Goal: Task Accomplishment & Management: Use online tool/utility

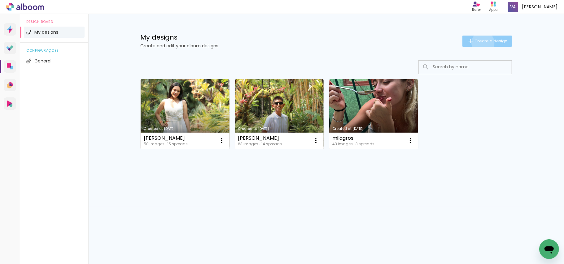
click at [482, 43] on span "Create a design" at bounding box center [490, 41] width 33 height 4
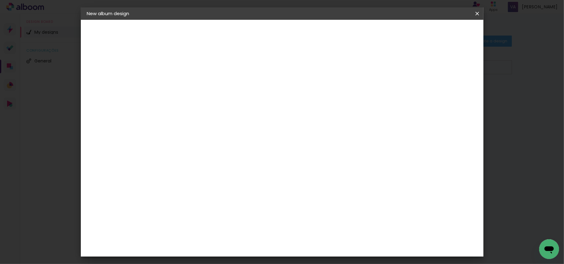
click at [188, 84] on input at bounding box center [188, 83] width 0 height 10
click at [188, 82] on input at bounding box center [188, 83] width 0 height 10
type input "Fr"
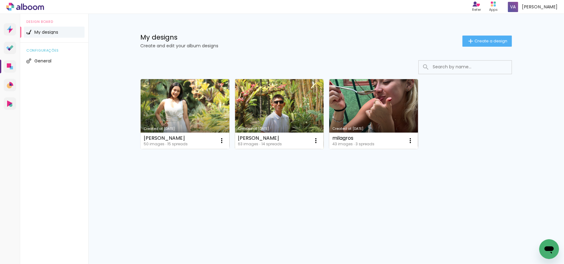
click at [266, 107] on link "Created at [DATE]" at bounding box center [279, 114] width 89 height 70
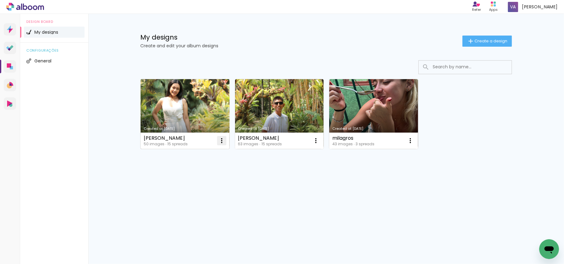
click at [222, 140] on iron-icon at bounding box center [221, 140] width 7 height 7
click at [184, 183] on span "Delete" at bounding box center [188, 182] width 14 height 4
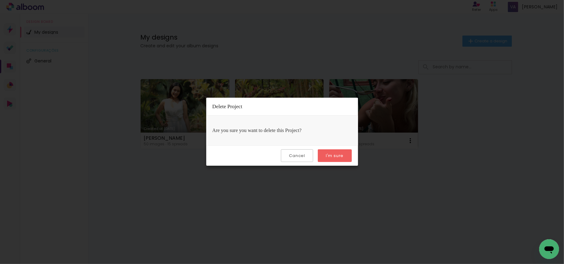
click at [343, 154] on paper-button "I'm sure" at bounding box center [335, 156] width 34 height 13
click at [0, 0] on slot "I'm sure" at bounding box center [0, 0] width 0 height 0
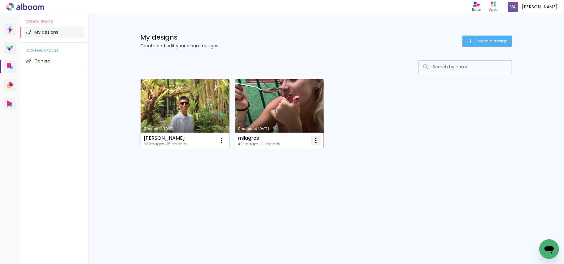
click at [316, 141] on iron-icon at bounding box center [315, 140] width 7 height 7
click at [283, 186] on paper-item "Delete" at bounding box center [291, 182] width 61 height 12
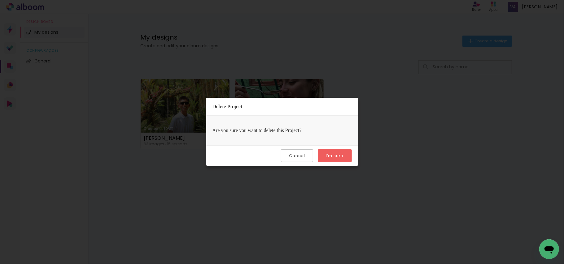
click at [0, 0] on slot "I'm sure" at bounding box center [0, 0] width 0 height 0
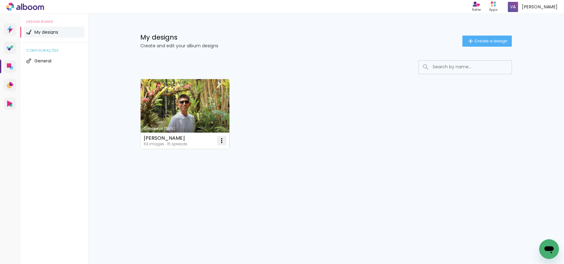
click at [220, 144] on iron-icon at bounding box center [221, 140] width 7 height 7
click at [196, 184] on paper-item "Delete" at bounding box center [197, 182] width 61 height 12
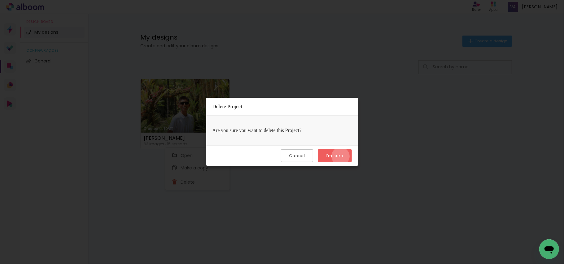
click at [0, 0] on slot "I'm sure" at bounding box center [0, 0] width 0 height 0
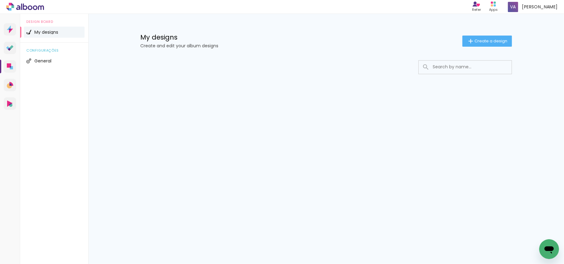
click at [467, 72] on input at bounding box center [473, 67] width 88 height 13
type input "F"
click at [492, 30] on div "My designs Create and edit your album designs Create a design" at bounding box center [326, 34] width 403 height 40
click at [491, 40] on span "Create a design" at bounding box center [490, 41] width 33 height 4
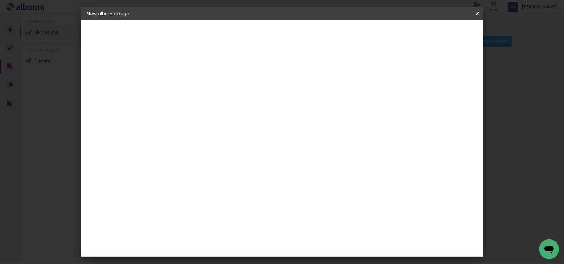
click at [188, 85] on input at bounding box center [188, 83] width 0 height 10
type input "[PERSON_NAME]"
type paper-input "[PERSON_NAME]"
click at [214, 31] on paper-button "Next" at bounding box center [203, 33] width 22 height 11
drag, startPoint x: 365, startPoint y: 94, endPoint x: 358, endPoint y: 111, distance: 17.7
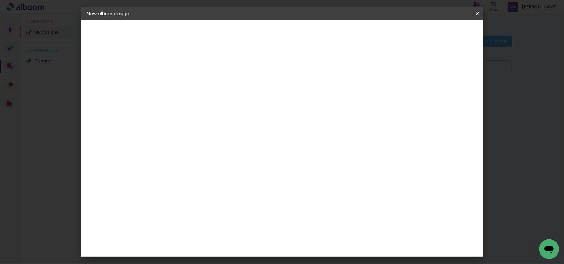
click at [253, 94] on paper-item "Free Size" at bounding box center [233, 94] width 40 height 14
click at [259, 36] on paper-button "Next" at bounding box center [248, 33] width 22 height 11
type input "3"
type paper-input "3"
click at [191, 69] on input "3" at bounding box center [183, 71] width 21 height 8
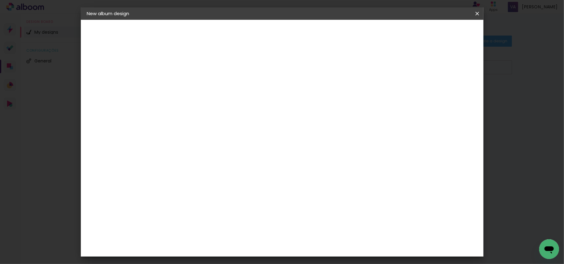
type input "4"
type paper-input "4"
click at [191, 69] on input "4" at bounding box center [183, 71] width 21 height 8
type input "5"
type paper-input "5"
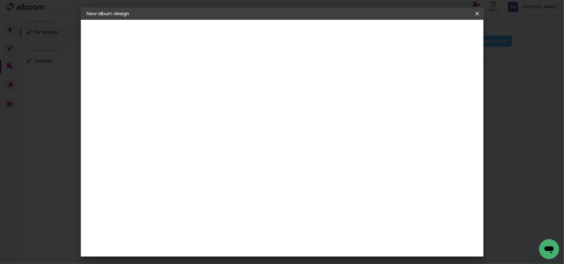
click at [191, 69] on input "5" at bounding box center [183, 71] width 21 height 8
type input "6"
type paper-input "6"
click at [445, 90] on input "6" at bounding box center [443, 93] width 11 height 9
type input "7"
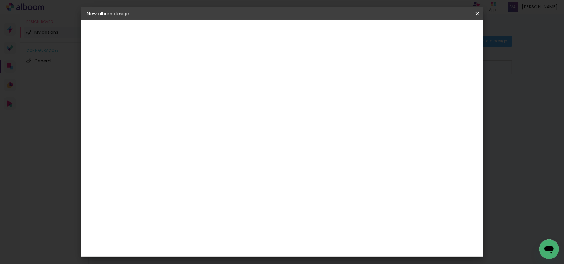
type paper-input "7"
click at [446, 91] on input "7" at bounding box center [442, 93] width 11 height 9
click at [417, 73] on div at bounding box center [414, 71] width 6 height 6
type paper-checkbox "on"
drag, startPoint x: 167, startPoint y: 173, endPoint x: 206, endPoint y: 170, distance: 39.8
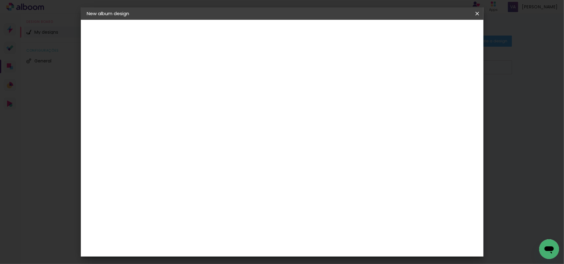
click at [206, 128] on div "30 cm cm cm mm Most album companies recommend a 5mm bleed" at bounding box center [306, 103] width 291 height 50
type input "20"
type paper-input "20"
type input "6"
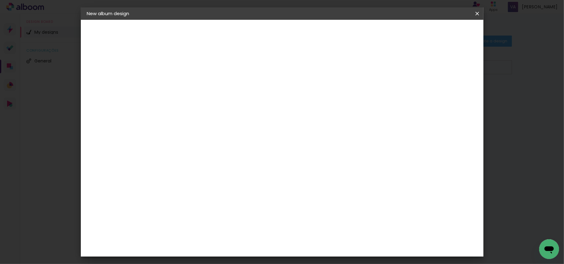
type input "50"
type paper-input "50"
click at [437, 32] on span "Start design" at bounding box center [424, 33] width 26 height 4
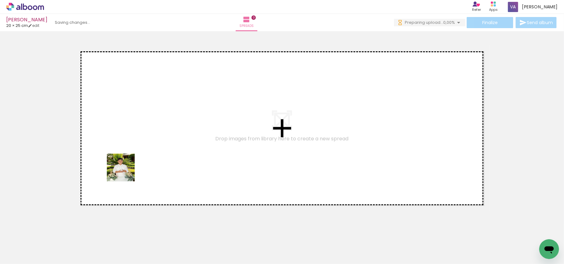
drag, startPoint x: 61, startPoint y: 246, endPoint x: 130, endPoint y: 165, distance: 107.0
click at [142, 126] on quentale-workspace at bounding box center [282, 132] width 564 height 264
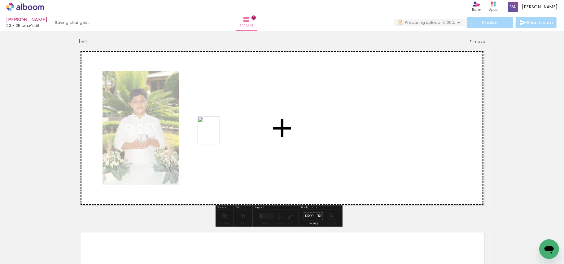
drag, startPoint x: 106, startPoint y: 248, endPoint x: 223, endPoint y: 130, distance: 166.2
click at [223, 130] on quentale-workspace at bounding box center [282, 132] width 564 height 264
drag, startPoint x: 140, startPoint y: 246, endPoint x: 338, endPoint y: 117, distance: 236.9
click at [338, 117] on quentale-workspace at bounding box center [282, 132] width 564 height 264
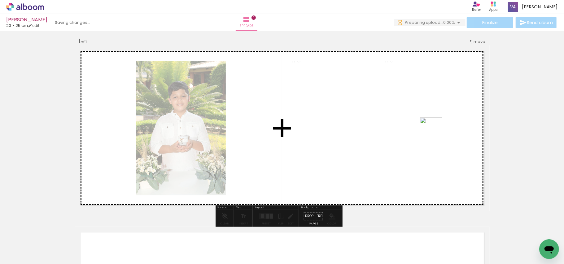
drag, startPoint x: 172, startPoint y: 245, endPoint x: 437, endPoint y: 127, distance: 289.3
click at [440, 135] on quentale-workspace at bounding box center [282, 132] width 564 height 264
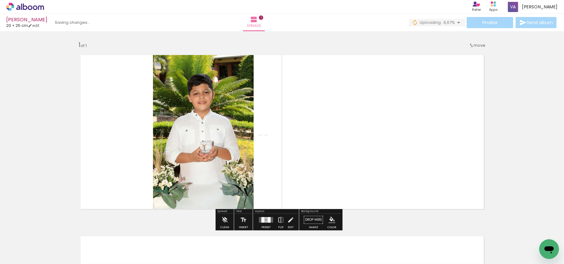
click at [269, 221] on div at bounding box center [268, 220] width 3 height 6
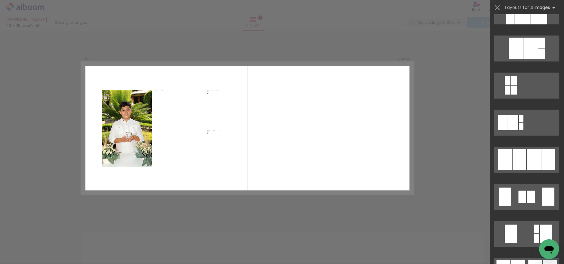
scroll to position [330, 0]
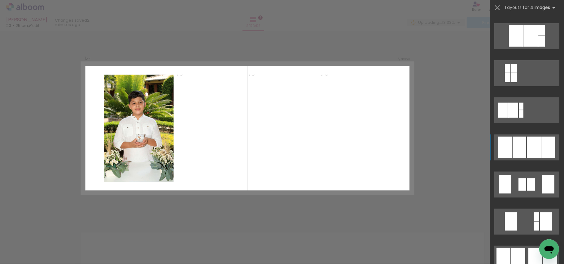
click at [530, 144] on div at bounding box center [534, 147] width 14 height 21
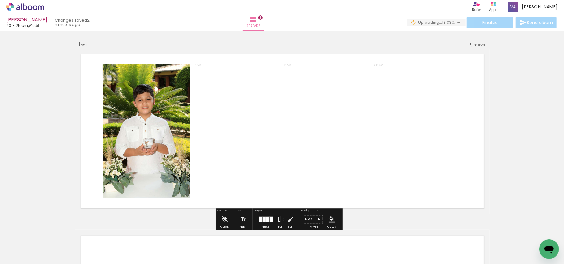
scroll to position [0, 0]
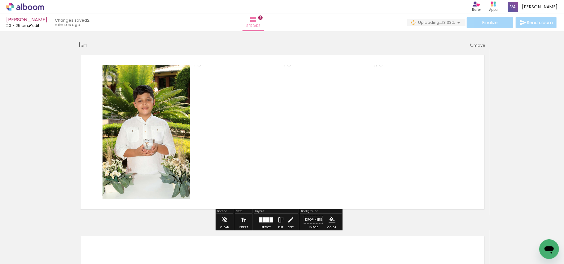
click at [39, 27] on link "edit" at bounding box center [33, 25] width 11 height 5
type input "5"
type input "20"
type input "50"
type input "7"
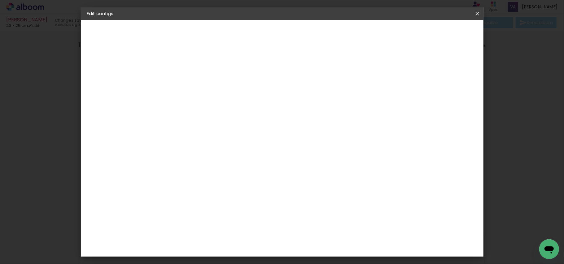
click at [0, 0] on slot "Show bleed" at bounding box center [0, 0] width 0 height 0
type paper-checkbox "on"
click at [437, 31] on span "Save configs" at bounding box center [423, 33] width 28 height 4
click at [452, 25] on header "Free size Set the width, height and bleed for the spreads Previous Save configs" at bounding box center [306, 36] width 291 height 32
click at [437, 31] on span "Save configs" at bounding box center [423, 33] width 28 height 4
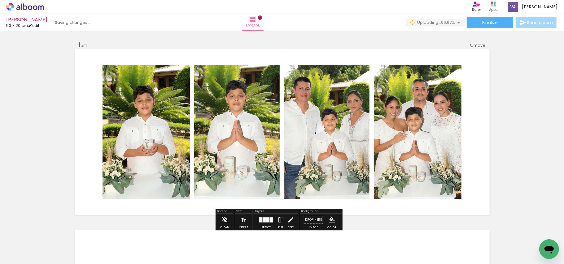
click at [39, 26] on link "edit" at bounding box center [33, 25] width 11 height 5
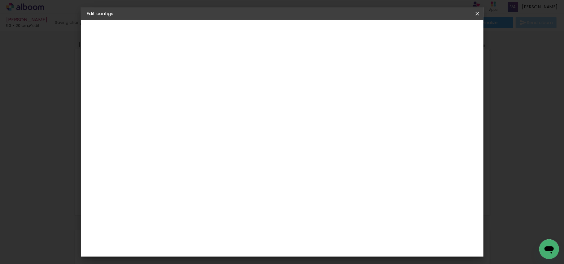
type input "8"
type paper-input "8"
click at [444, 92] on input "8" at bounding box center [440, 93] width 11 height 9
type input "7"
type paper-input "7"
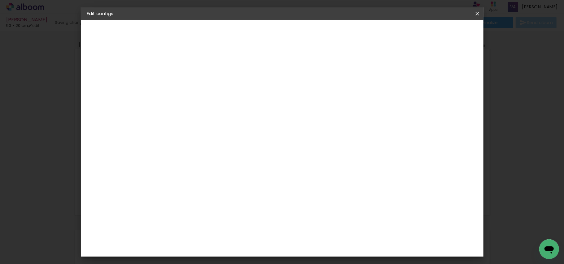
click at [443, 96] on input "7" at bounding box center [440, 93] width 11 height 9
type input "6"
type paper-input "6"
click at [443, 96] on input "6" at bounding box center [441, 93] width 11 height 9
type input "5"
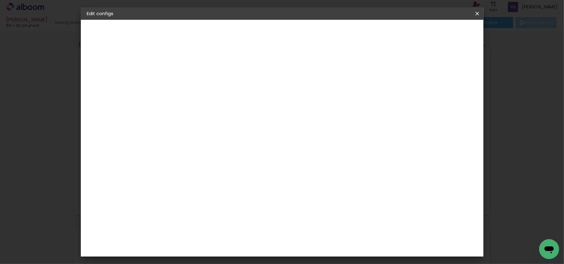
type paper-input "5"
click at [443, 97] on input "5" at bounding box center [442, 93] width 11 height 9
click at [437, 35] on span "Save configs" at bounding box center [423, 33] width 28 height 4
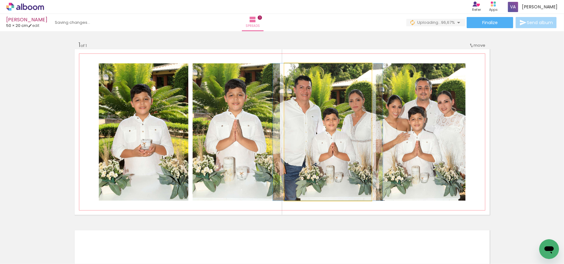
click at [318, 137] on quentale-photo at bounding box center [327, 131] width 87 height 137
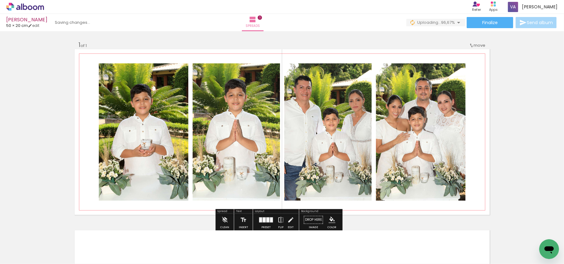
click at [324, 136] on quentale-photo at bounding box center [327, 131] width 87 height 137
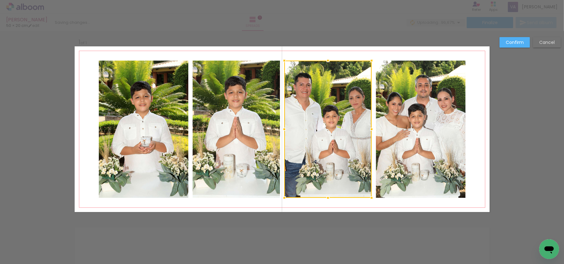
scroll to position [4, 0]
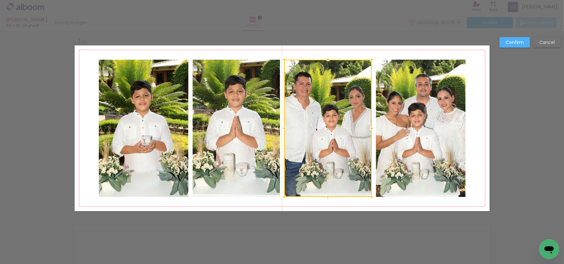
click at [440, 141] on quentale-photo at bounding box center [420, 128] width 89 height 137
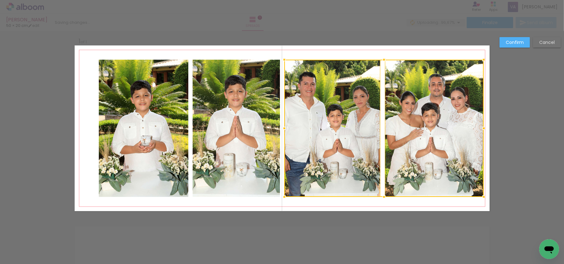
drag, startPoint x: 464, startPoint y: 129, endPoint x: 482, endPoint y: 129, distance: 18.3
click at [482, 129] on div at bounding box center [483, 128] width 12 height 12
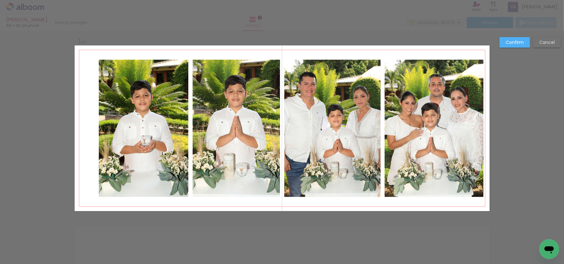
click at [0, 0] on slot "Confirm" at bounding box center [0, 0] width 0 height 0
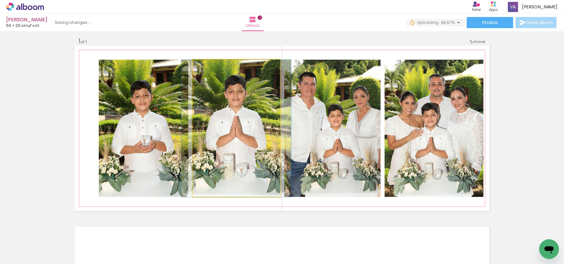
click at [232, 141] on quentale-photo at bounding box center [236, 128] width 87 height 137
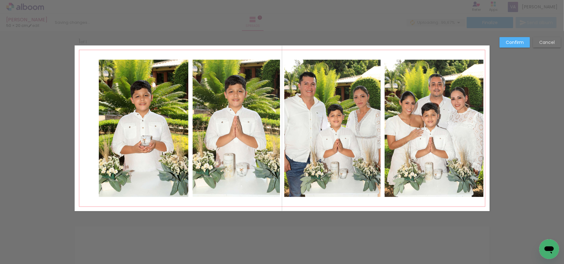
click at [150, 139] on quentale-photo at bounding box center [143, 128] width 89 height 137
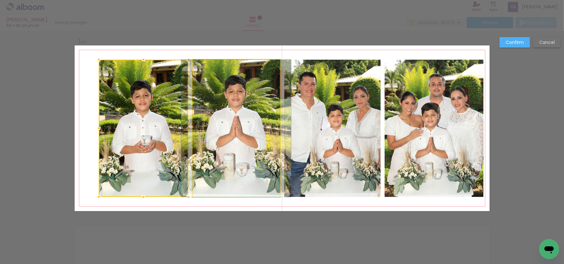
click at [237, 143] on quentale-photo at bounding box center [236, 128] width 87 height 137
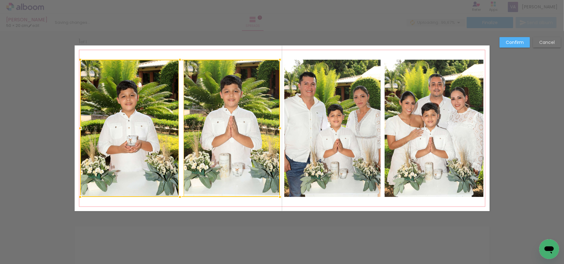
drag, startPoint x: 97, startPoint y: 128, endPoint x: 78, endPoint y: 129, distance: 18.3
click at [78, 129] on div at bounding box center [80, 128] width 12 height 12
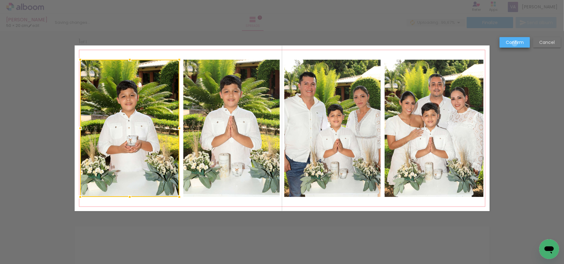
click at [0, 0] on slot "Confirm" at bounding box center [0, 0] width 0 height 0
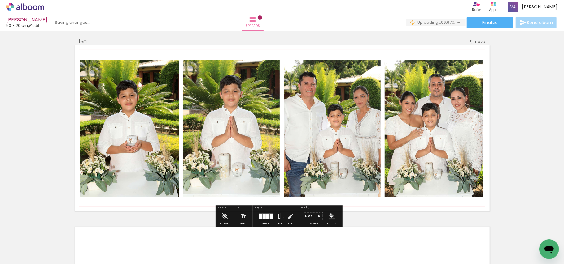
click at [140, 82] on paper-item at bounding box center [142, 81] width 11 height 4
click at [245, 81] on paper-item at bounding box center [246, 81] width 11 height 4
click at [347, 79] on paper-item at bounding box center [347, 81] width 11 height 4
click at [446, 81] on paper-item at bounding box center [447, 81] width 11 height 4
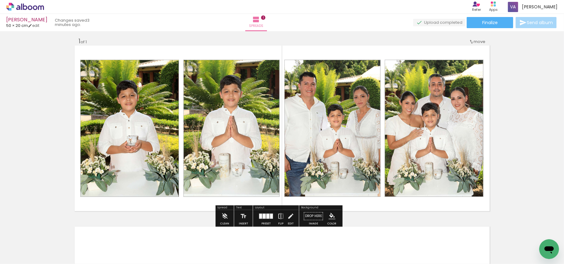
click at [524, 91] on div "Add spread 1 of 1" at bounding box center [282, 211] width 564 height 363
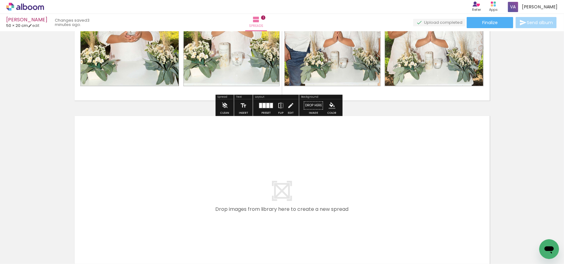
scroll to position [169, 0]
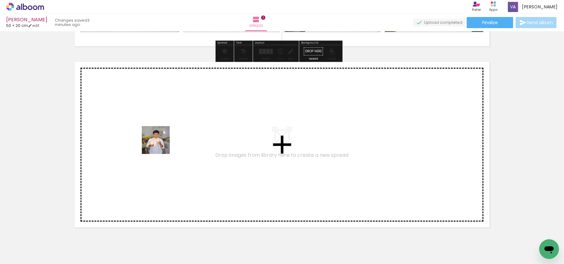
drag, startPoint x: 236, startPoint y: 243, endPoint x: 160, endPoint y: 144, distance: 125.0
click at [160, 144] on quentale-workspace at bounding box center [282, 132] width 564 height 264
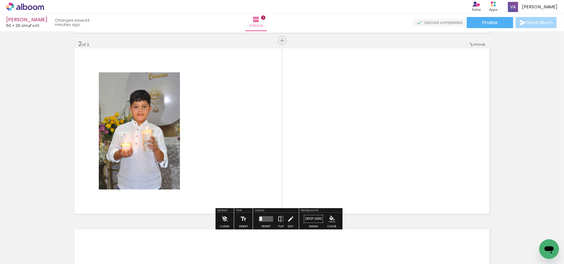
scroll to position [185, 0]
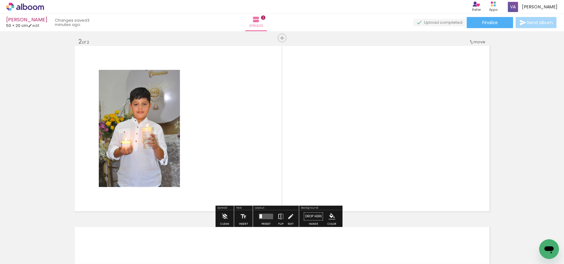
drag, startPoint x: 306, startPoint y: 247, endPoint x: 237, endPoint y: 134, distance: 132.5
click at [237, 134] on quentale-workspace at bounding box center [282, 132] width 564 height 264
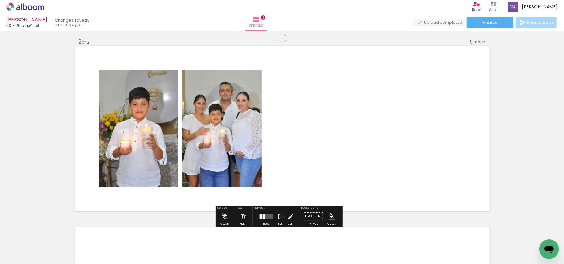
drag, startPoint x: 279, startPoint y: 245, endPoint x: 362, endPoint y: 143, distance: 131.9
click at [362, 143] on quentale-workspace at bounding box center [282, 132] width 564 height 264
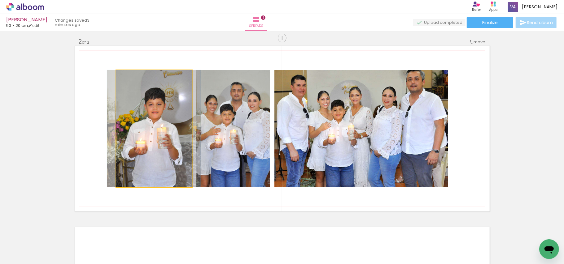
click at [159, 129] on quentale-photo at bounding box center [154, 128] width 76 height 117
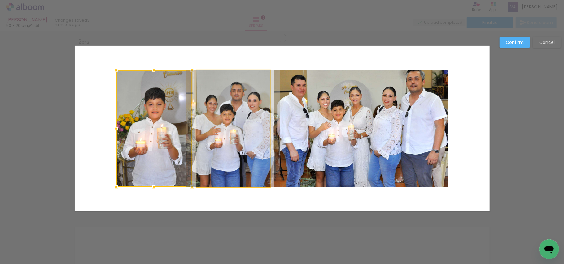
drag, startPoint x: 225, startPoint y: 132, endPoint x: 212, endPoint y: 137, distance: 13.9
click at [225, 132] on quentale-photo at bounding box center [233, 128] width 74 height 117
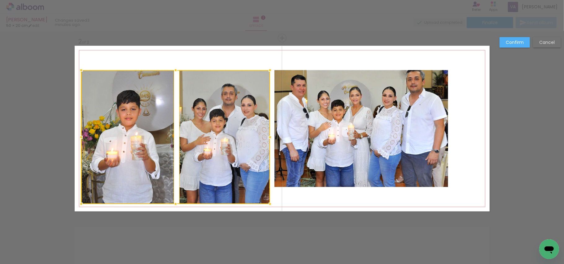
drag, startPoint x: 114, startPoint y: 189, endPoint x: 79, endPoint y: 206, distance: 38.9
click at [79, 206] on div at bounding box center [81, 204] width 12 height 12
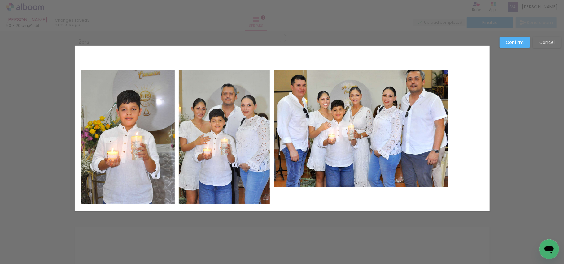
click at [123, 173] on quentale-photo at bounding box center [128, 137] width 94 height 134
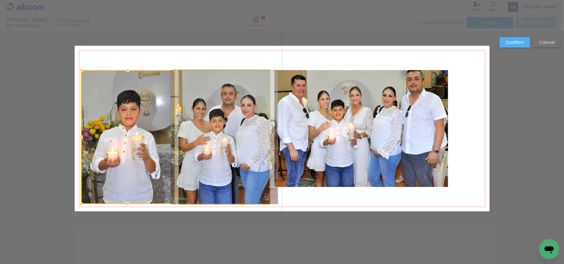
click at [214, 152] on quentale-photo at bounding box center [224, 137] width 91 height 134
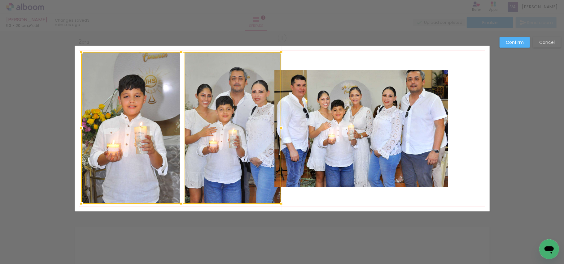
drag, startPoint x: 270, startPoint y: 64, endPoint x: 277, endPoint y: 50, distance: 16.1
click at [277, 50] on div at bounding box center [281, 52] width 12 height 12
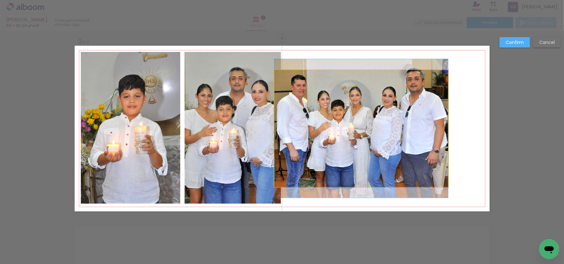
click at [334, 120] on quentale-photo at bounding box center [361, 128] width 174 height 117
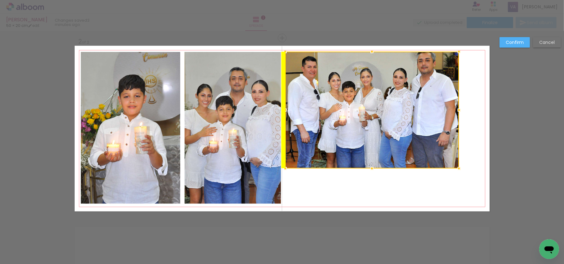
drag, startPoint x: 380, startPoint y: 127, endPoint x: 384, endPoint y: 110, distance: 17.1
click at [384, 110] on div at bounding box center [372, 110] width 174 height 117
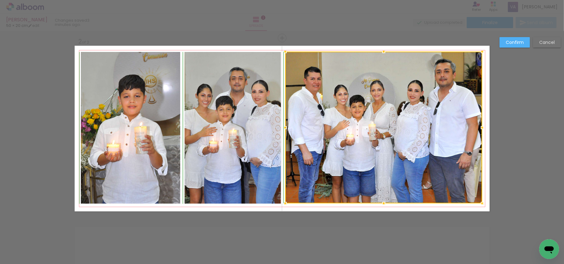
drag, startPoint x: 458, startPoint y: 170, endPoint x: 483, endPoint y: 204, distance: 42.9
click at [483, 204] on div at bounding box center [482, 204] width 12 height 12
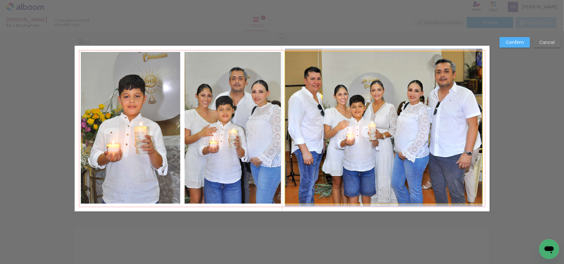
click at [410, 171] on quentale-photo at bounding box center [383, 128] width 197 height 152
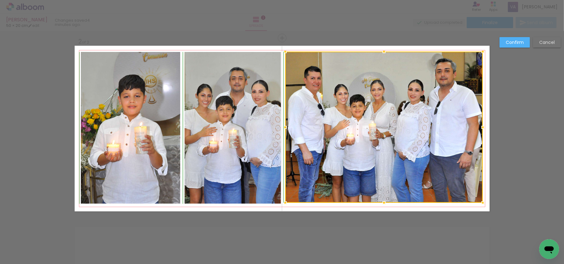
click at [480, 207] on div at bounding box center [483, 203] width 12 height 12
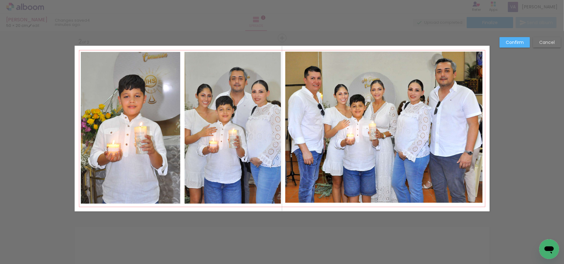
click at [515, 37] on paper-button "Confirm" at bounding box center [514, 42] width 30 height 11
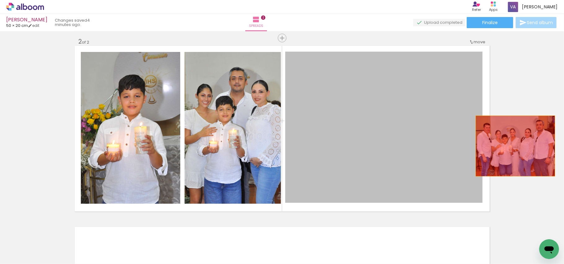
drag, startPoint x: 378, startPoint y: 139, endPoint x: 512, endPoint y: 146, distance: 134.6
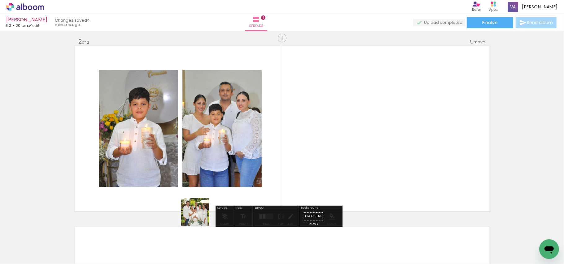
drag, startPoint x: 207, startPoint y: 249, endPoint x: 202, endPoint y: 159, distance: 89.9
click at [199, 162] on quentale-workspace at bounding box center [282, 132] width 564 height 264
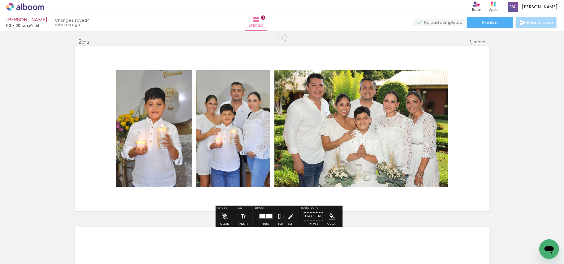
click at [262, 219] on quentale-layouter at bounding box center [266, 217] width 14 height 6
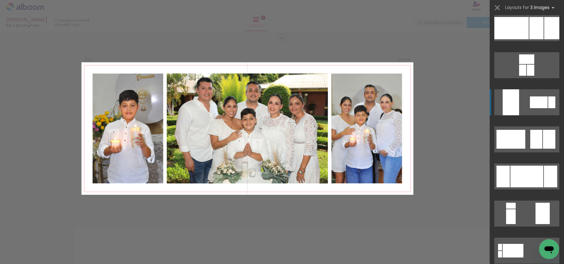
scroll to position [41, 0]
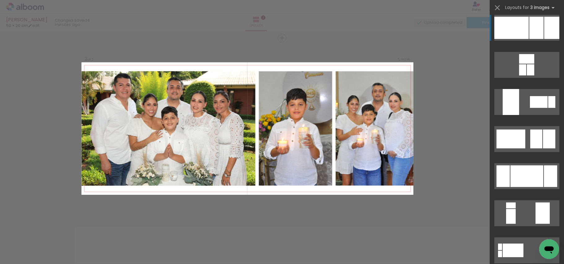
click at [523, 24] on div at bounding box center [511, 28] width 34 height 22
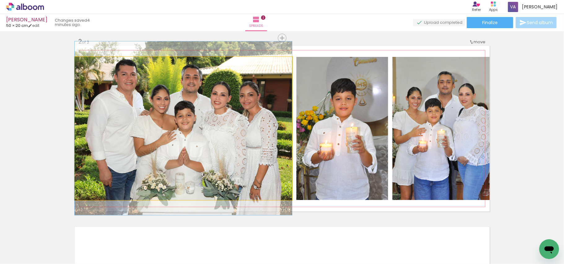
click at [226, 124] on quentale-photo at bounding box center [183, 128] width 217 height 143
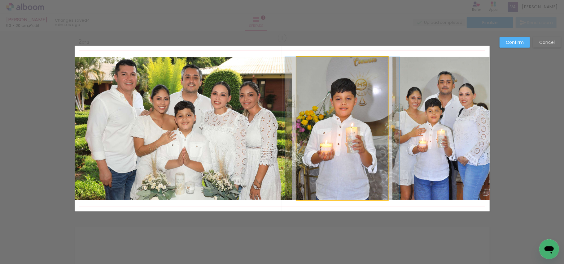
click at [367, 122] on quentale-photo at bounding box center [342, 128] width 92 height 143
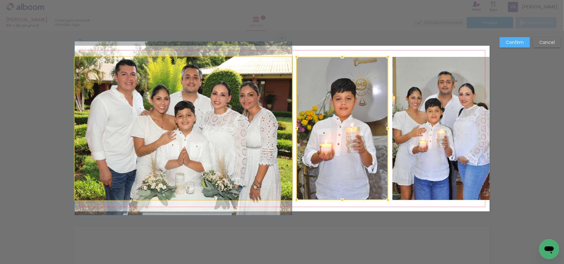
click at [183, 111] on quentale-photo at bounding box center [183, 128] width 217 height 143
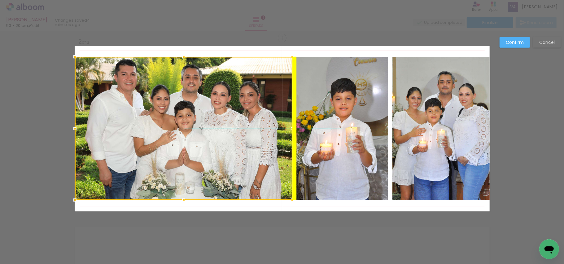
click at [183, 110] on div at bounding box center [183, 128] width 217 height 143
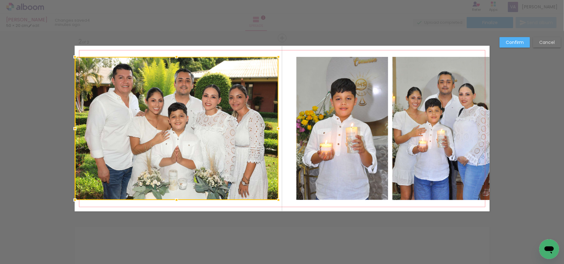
drag, startPoint x: 287, startPoint y: 129, endPoint x: 274, endPoint y: 128, distance: 13.6
click at [274, 128] on div at bounding box center [278, 129] width 12 height 12
click at [136, 123] on div at bounding box center [176, 128] width 203 height 143
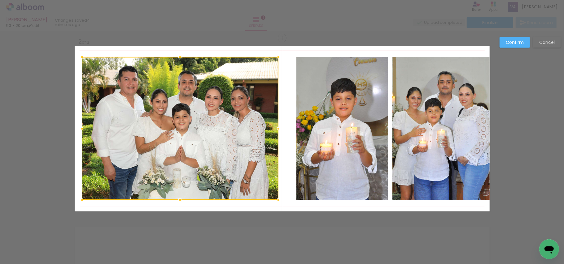
drag, startPoint x: 71, startPoint y: 127, endPoint x: 85, endPoint y: 130, distance: 14.0
click at [78, 129] on div at bounding box center [82, 129] width 12 height 12
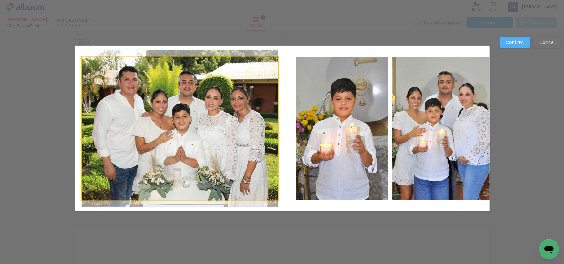
click at [172, 183] on quentale-photo at bounding box center [180, 128] width 196 height 143
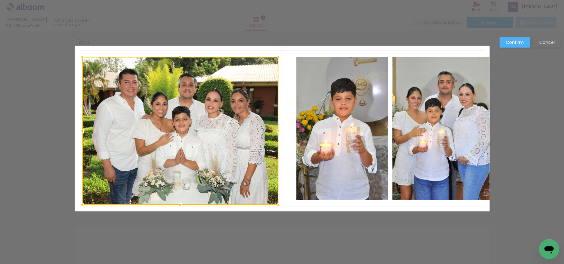
drag, startPoint x: 179, startPoint y: 200, endPoint x: 179, endPoint y: 205, distance: 5.0
click at [179, 205] on div at bounding box center [180, 205] width 12 height 12
click at [187, 107] on div at bounding box center [180, 131] width 196 height 148
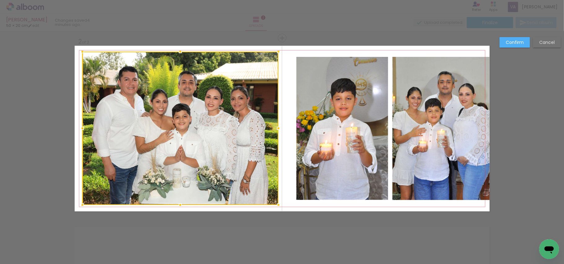
drag, startPoint x: 178, startPoint y: 58, endPoint x: 178, endPoint y: 52, distance: 5.3
click at [178, 52] on div at bounding box center [180, 52] width 12 height 12
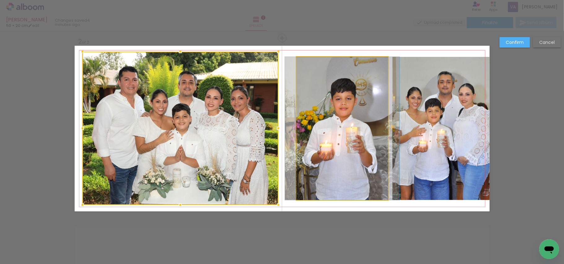
click at [351, 128] on quentale-photo at bounding box center [342, 128] width 92 height 143
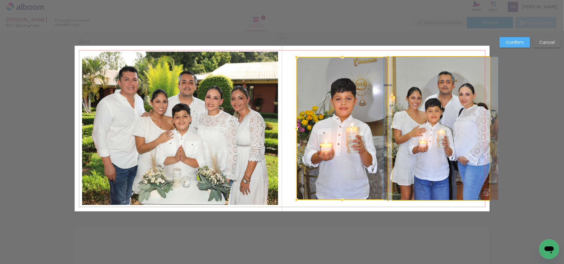
click at [404, 136] on quentale-photo at bounding box center [440, 128] width 97 height 143
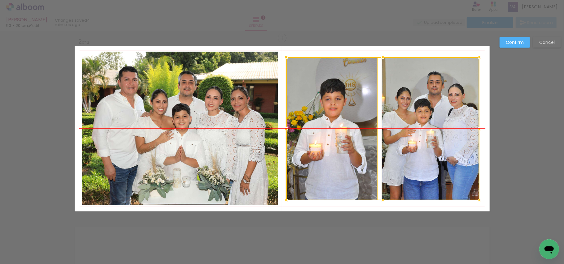
drag, startPoint x: 415, startPoint y: 144, endPoint x: 405, endPoint y: 145, distance: 10.2
click at [405, 145] on div at bounding box center [382, 128] width 193 height 143
